Goal: Transaction & Acquisition: Purchase product/service

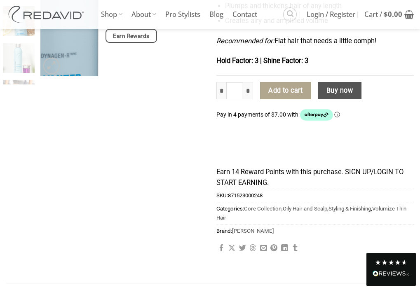
scroll to position [502, 0]
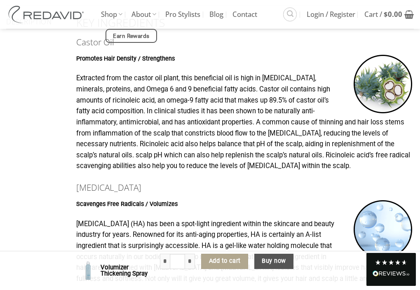
click at [175, 107] on p "Extracted from the castor oil plant, this beneficial oil is high in [MEDICAL_DA…" at bounding box center [244, 122] width 337 height 99
click at [293, 150] on p "Extracted from the castor oil plant, this beneficial oil is high in [MEDICAL_DA…" at bounding box center [244, 122] width 337 height 99
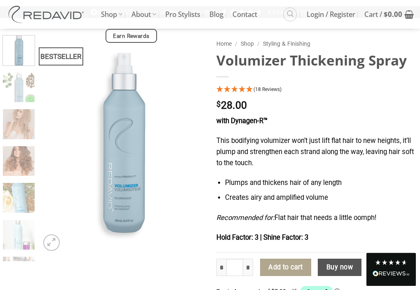
scroll to position [48, 0]
drag, startPoint x: 215, startPoint y: 60, endPoint x: 404, endPoint y: 62, distance: 188.6
click at [404, 62] on div "Home / Shop / Styling & Finishing Volumizer Thickening Spray (18 Reviews) $ 28.…" at bounding box center [315, 239] width 210 height 408
copy h1 "Volumizer Thickening Spray"
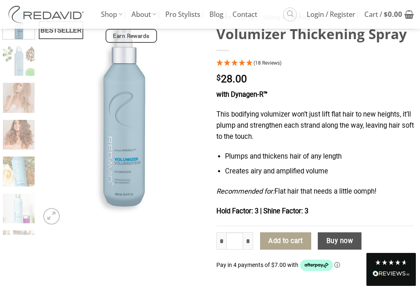
scroll to position [73, 0]
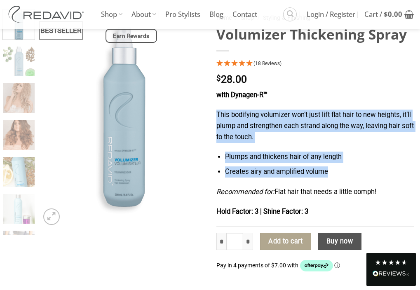
drag, startPoint x: 215, startPoint y: 113, endPoint x: 380, endPoint y: 178, distance: 176.7
click at [380, 178] on div "Home / Shop / Styling & Finishing Volumizer Thickening Spray (18 Reviews) $ 28.…" at bounding box center [315, 213] width 210 height 408
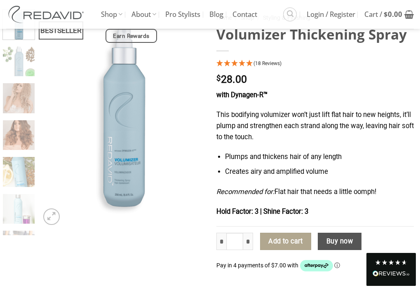
click at [363, 182] on div "with Dynagen-R™ This bodifying volumizer won’t just lift flat hair to new heigh…" at bounding box center [315, 158] width 198 height 137
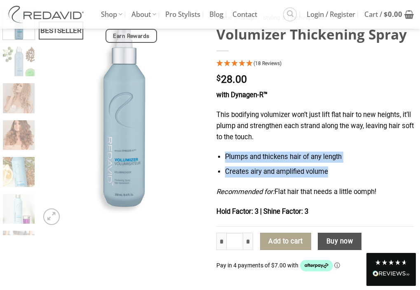
drag, startPoint x: 348, startPoint y: 172, endPoint x: 210, endPoint y: 146, distance: 140.0
click at [210, 146] on div "Home / Shop / Styling & Finishing Volumizer Thickening Spray (18 Reviews) $ 28.…" at bounding box center [315, 213] width 210 height 408
copy ul "Plumps and thickens hair of any length Creates airy and amplified volume"
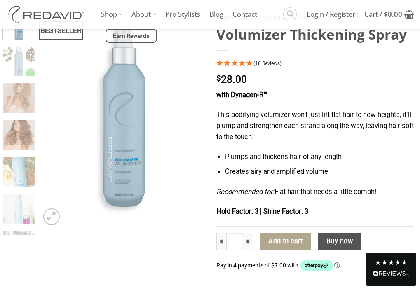
click at [210, 116] on div "Home / Shop / Styling & Finishing Volumizer Thickening Spray (18 Reviews) $ 28.…" at bounding box center [315, 213] width 210 height 408
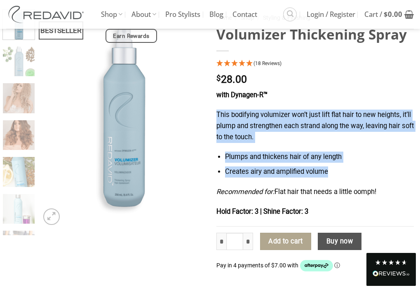
drag, startPoint x: 210, startPoint y: 114, endPoint x: 357, endPoint y: 182, distance: 162.3
click at [358, 182] on div "Home / Shop / Styling & Finishing Volumizer Thickening Spray (18 Reviews) $ 28.…" at bounding box center [315, 213] width 210 height 408
copy div "This bodifying volumizer won’t just lift flat hair to new heights, it’ll plump …"
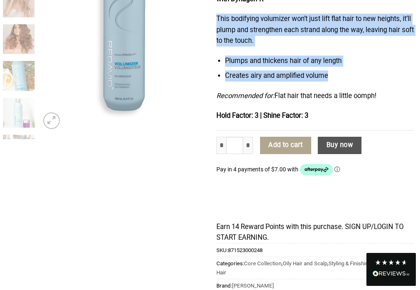
scroll to position [0, 0]
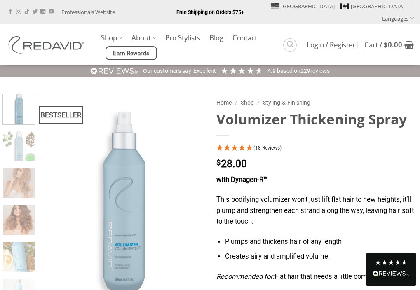
click at [242, 194] on p "This bodifying volumizer won’t just lift flat hair to new heights, it’ll plump …" at bounding box center [315, 210] width 198 height 33
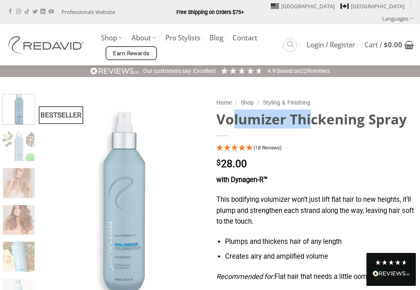
drag, startPoint x: 219, startPoint y: 115, endPoint x: 297, endPoint y: 115, distance: 77.8
click at [298, 115] on h1 "Volumizer Thickening Spray" at bounding box center [315, 119] width 198 height 18
copy h1 "Volumizer T"
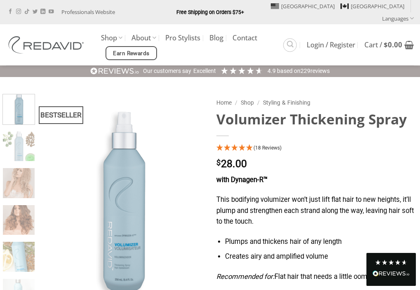
click at [237, 194] on p "This bodifying volumizer won’t just lift flat hair to new heights, it’ll plump …" at bounding box center [315, 210] width 198 height 33
drag, startPoint x: 237, startPoint y: 190, endPoint x: 273, endPoint y: 191, distance: 35.8
click at [273, 194] on p "This bodifying volumizer won’t just lift flat hair to new heights, it’ll plump …" at bounding box center [315, 210] width 198 height 33
copy p "bodifying volumizer"
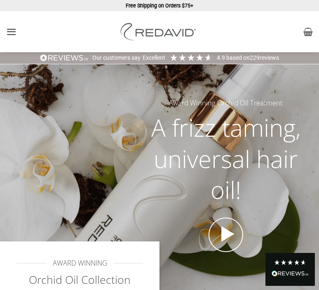
click at [12, 33] on icon "Menu" at bounding box center [11, 32] width 10 height 12
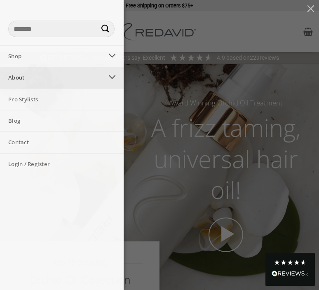
click at [45, 81] on link "About" at bounding box center [51, 77] width 103 height 21
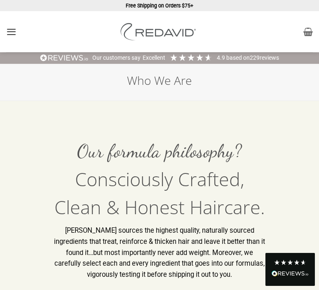
click at [16, 35] on icon "Menu" at bounding box center [11, 32] width 10 height 12
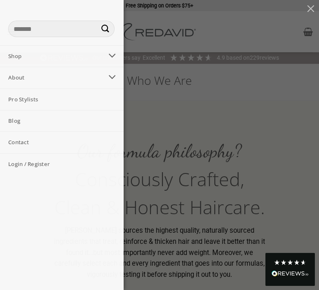
click at [50, 23] on input "Search for:" at bounding box center [61, 29] width 106 height 16
type input "*********"
click at [97, 21] on button "Submit" at bounding box center [105, 29] width 16 height 16
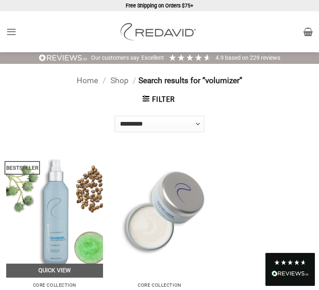
click at [57, 203] on img at bounding box center [54, 213] width 97 height 129
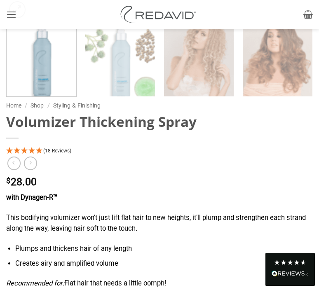
scroll to position [470, 0]
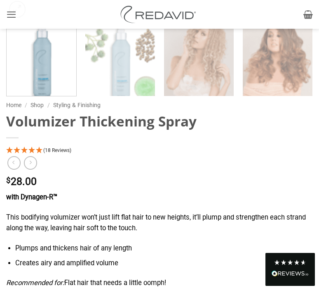
drag, startPoint x: 205, startPoint y: 122, endPoint x: 0, endPoint y: 119, distance: 205.5
click at [0, 119] on div "Home / Shop / Styling & Finishing Volumizer Thickening Spray (18 Reviews) $ 28.…" at bounding box center [159, 292] width 319 height 392
copy h1 "Volumizer Thickening Spray"
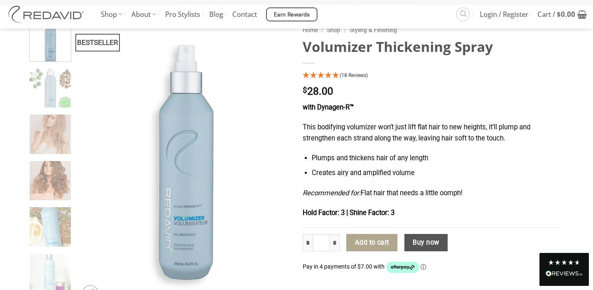
scroll to position [0, 0]
